Goal: Check status: Check status

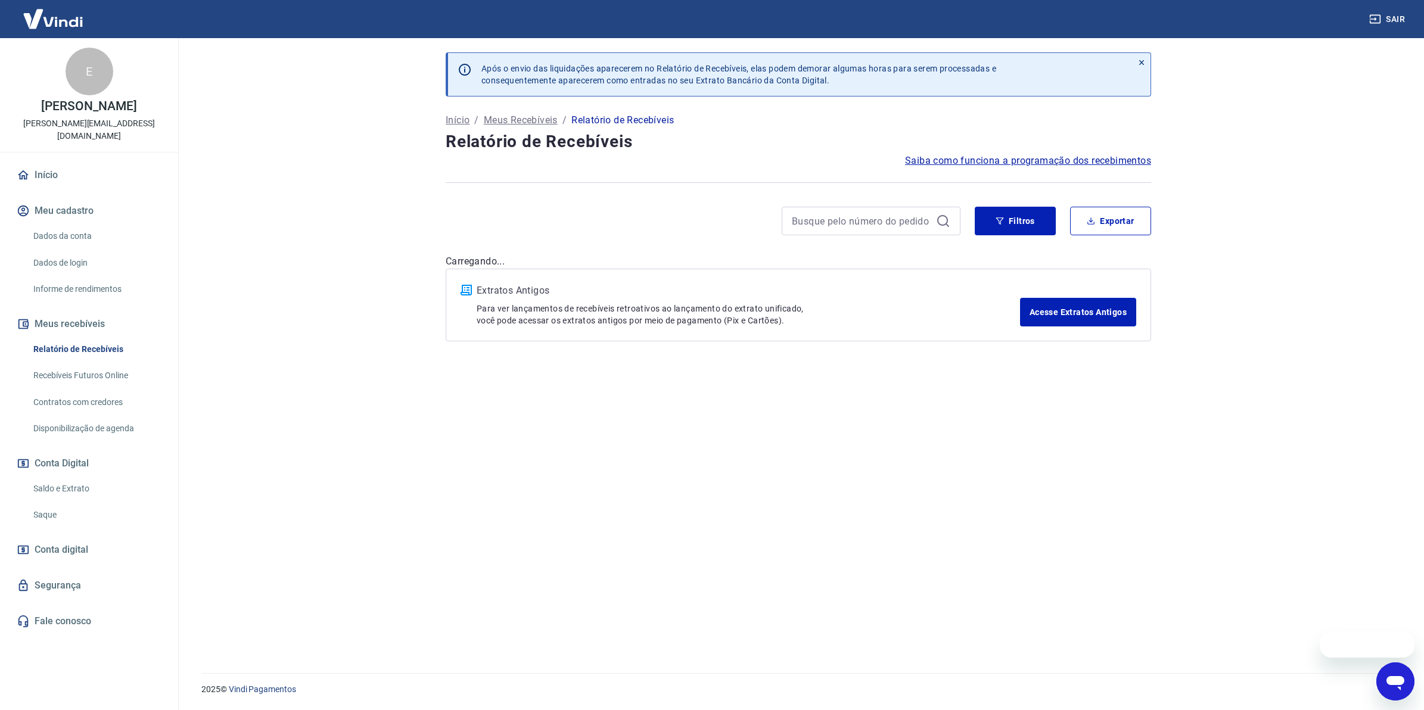
click at [88, 477] on link "Saldo e Extrato" at bounding box center [96, 489] width 135 height 24
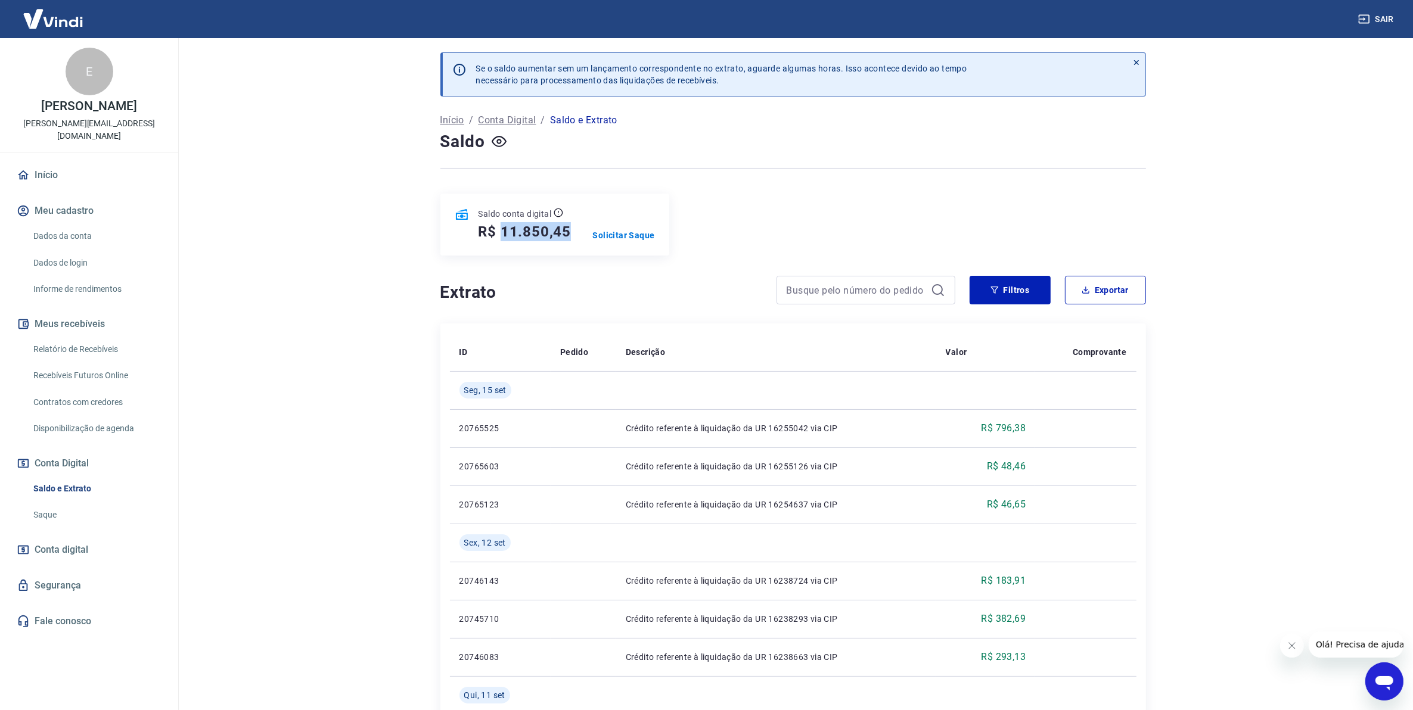
drag, startPoint x: 502, startPoint y: 234, endPoint x: 570, endPoint y: 236, distance: 68.0
click at [570, 236] on h5 "R$ 11.850,45" at bounding box center [525, 231] width 93 height 19
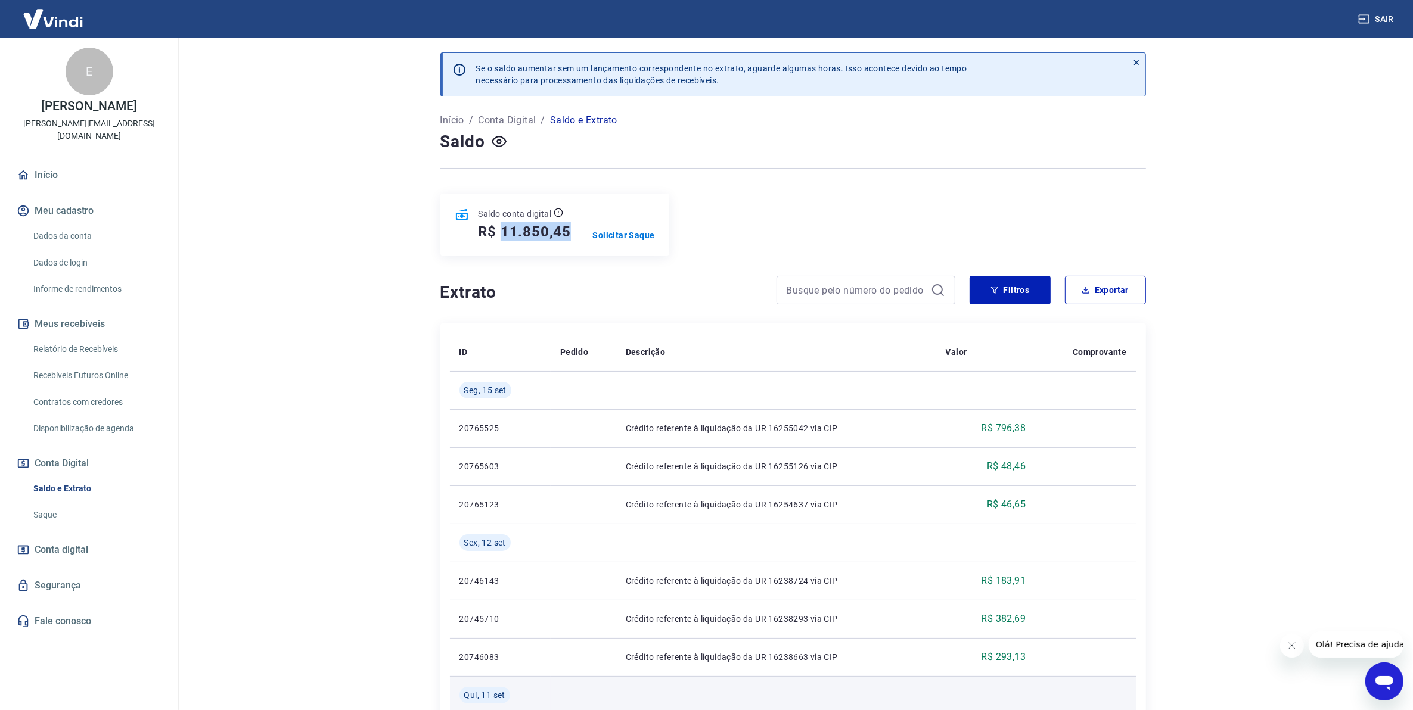
copy h5 "11.850,45"
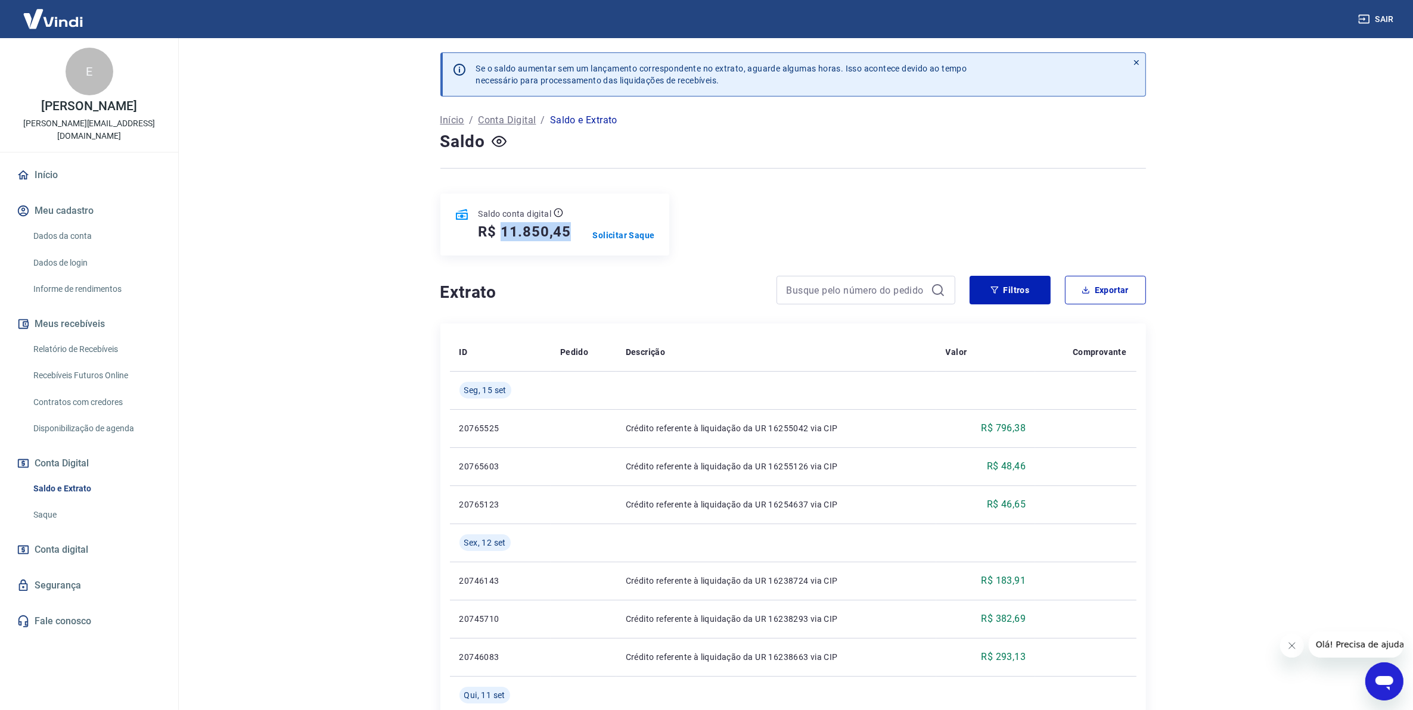
click at [433, 644] on main "Se o saldo aumentar sem um lançamento correspondente no extrato, aguarde alguma…" at bounding box center [793, 374] width 1240 height 672
drag, startPoint x: 501, startPoint y: 234, endPoint x: 566, endPoint y: 234, distance: 65.6
click at [567, 234] on h5 "R$ 11.850,45" at bounding box center [525, 231] width 93 height 19
copy h5 "11.850,45"
